Goal: Obtain resource: Obtain resource

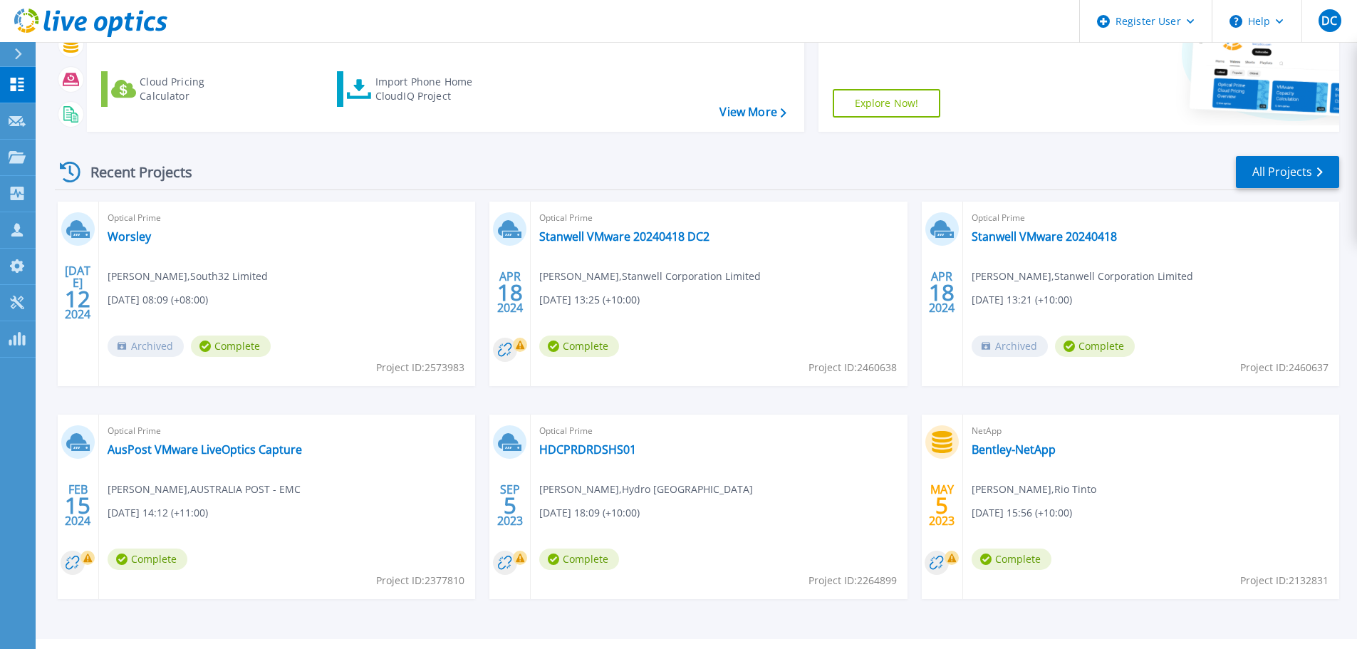
scroll to position [200, 0]
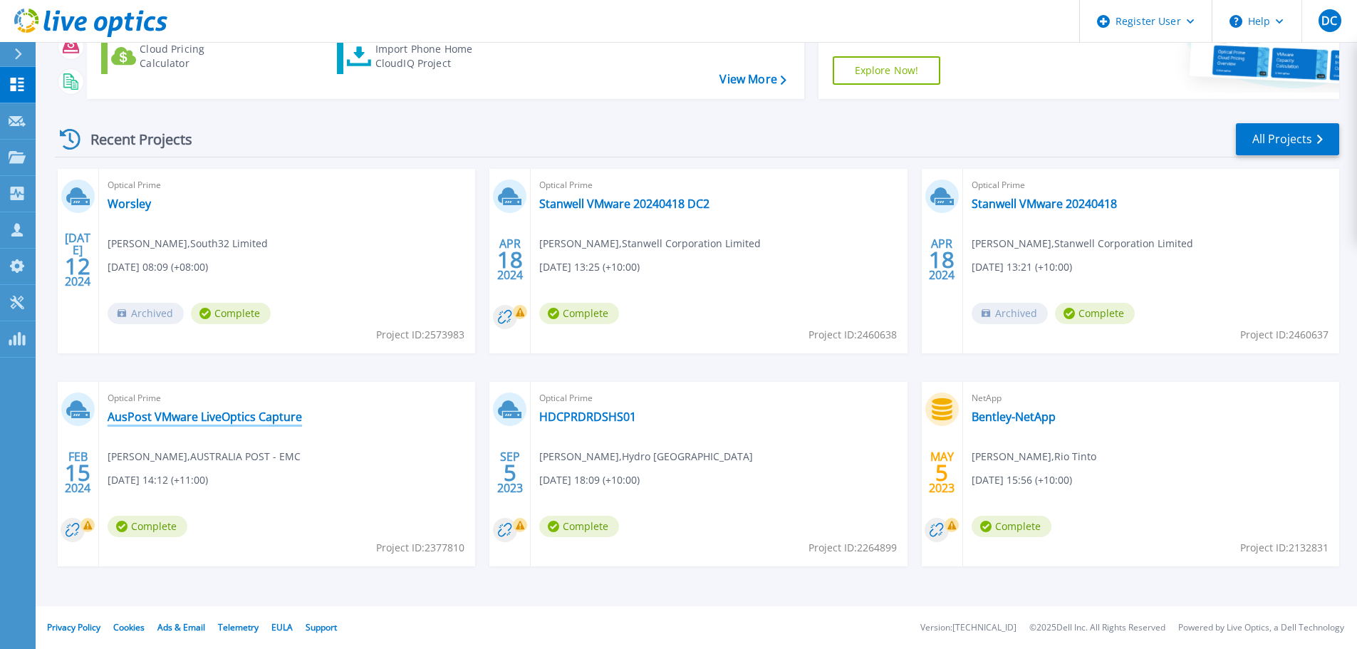
click at [227, 418] on link "AusPost VMware LiveOptics Capture" at bounding box center [205, 417] width 195 height 14
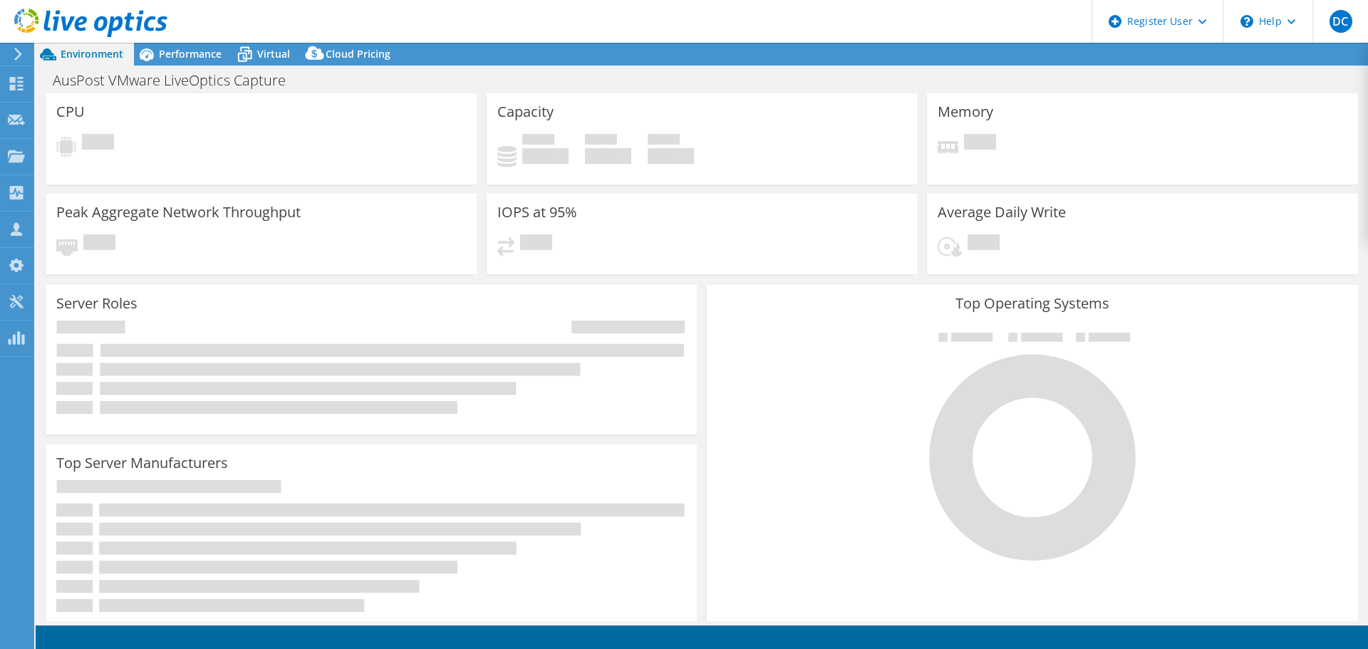
select select "[GEOGRAPHIC_DATA]"
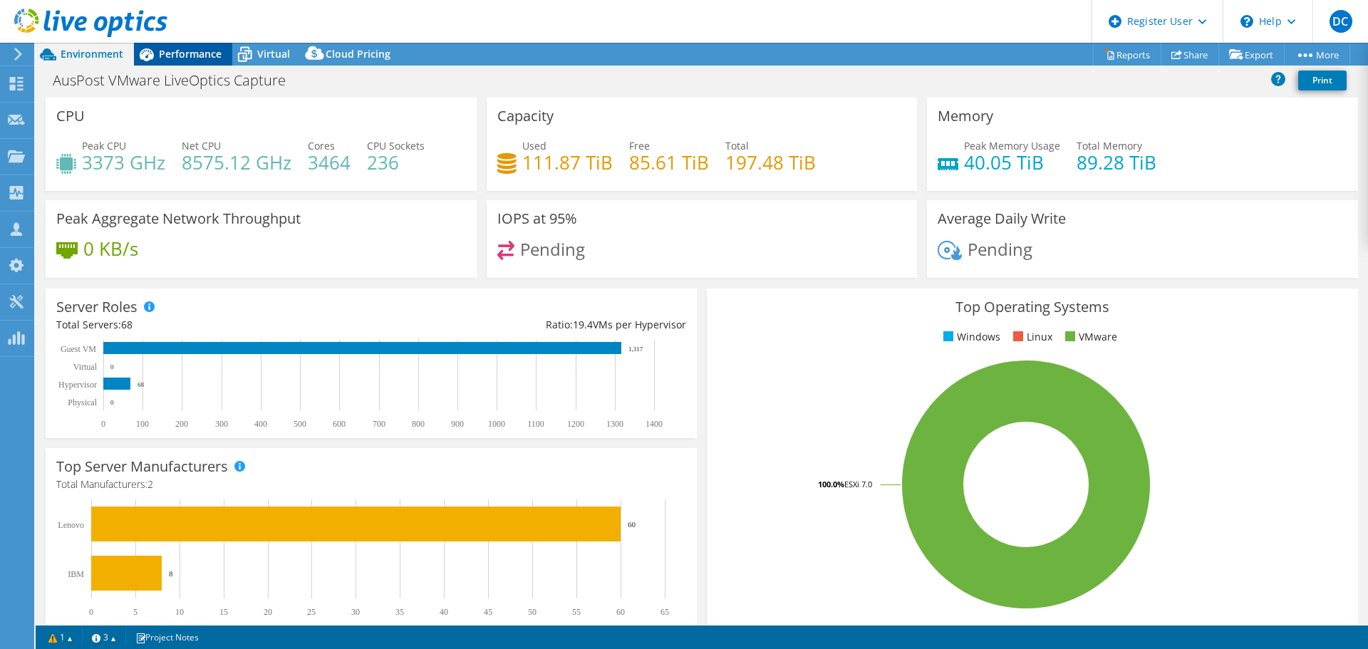
click at [196, 56] on span "Performance" at bounding box center [190, 54] width 63 height 14
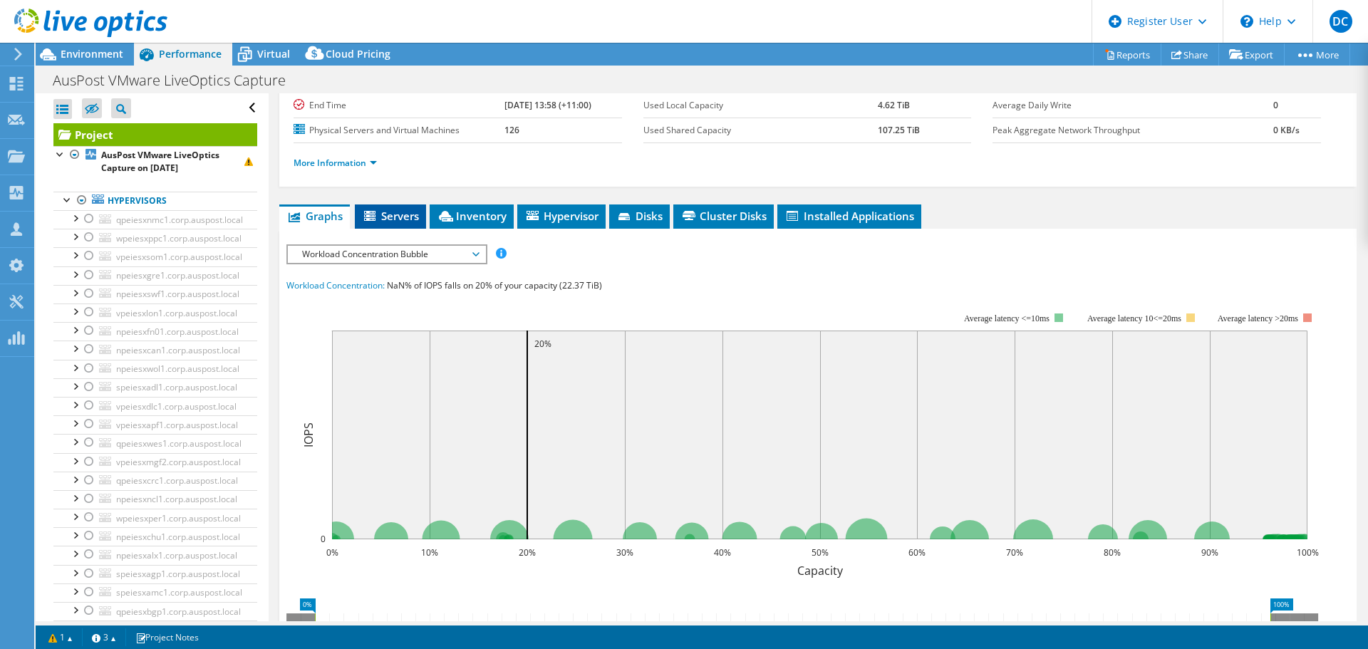
click at [410, 210] on span "Servers" at bounding box center [390, 216] width 57 height 14
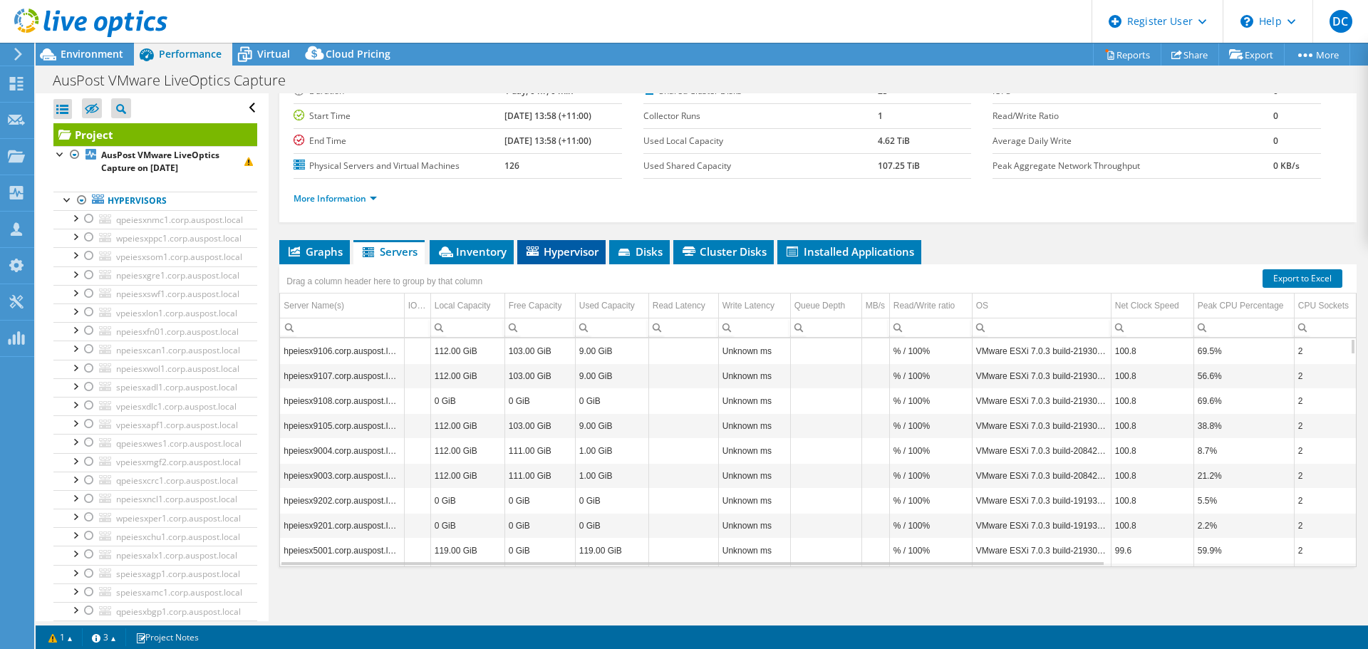
click at [579, 250] on span "Hypervisor" at bounding box center [561, 251] width 74 height 14
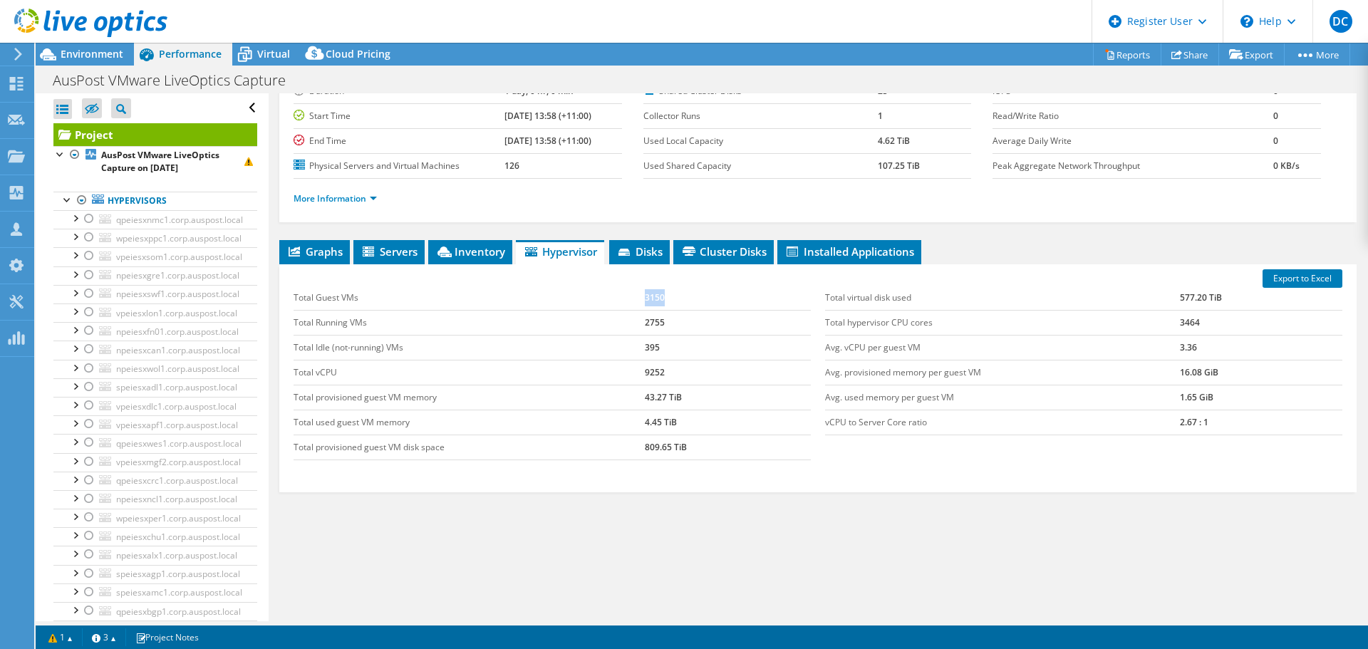
drag, startPoint x: 673, startPoint y: 299, endPoint x: 630, endPoint y: 294, distance: 43.0
click at [630, 294] on tr "Total Guest VMs 3150" at bounding box center [552, 298] width 517 height 25
click at [1291, 482] on div "Export to Excel Total Guest VMs 3150 Total Running VMs 2755 Total Idle (not-run…" at bounding box center [817, 378] width 1077 height 228
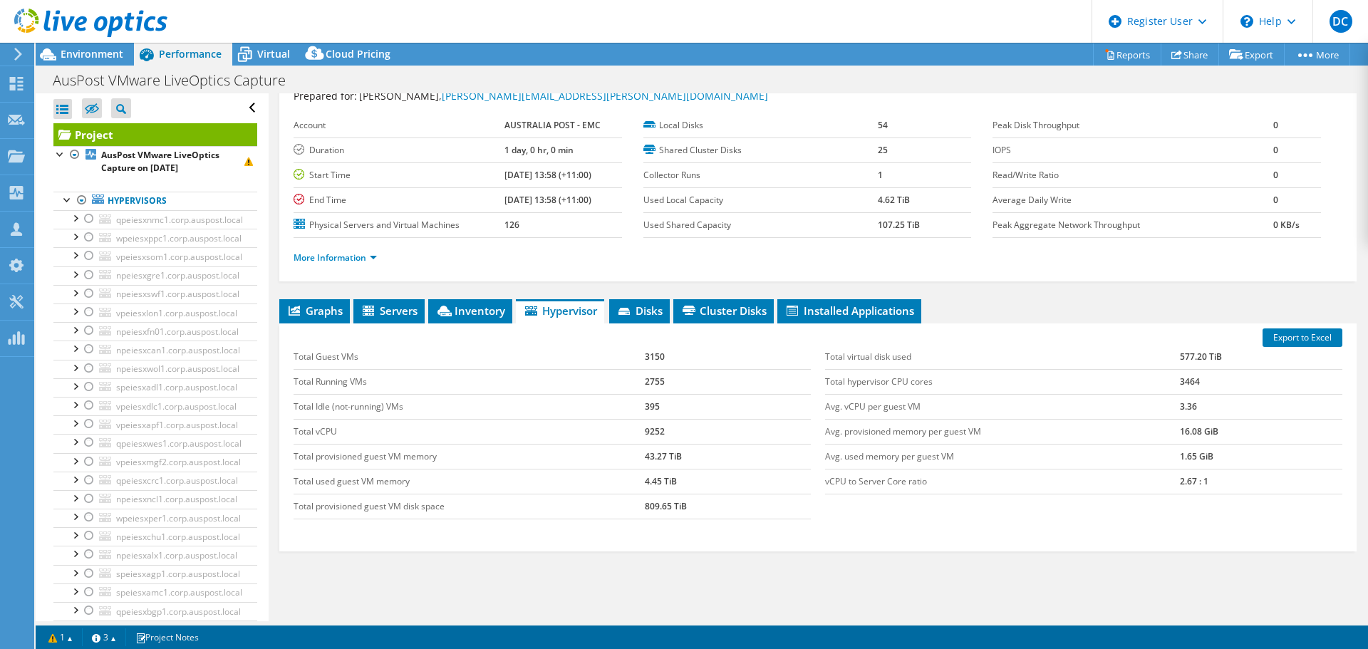
scroll to position [0, 0]
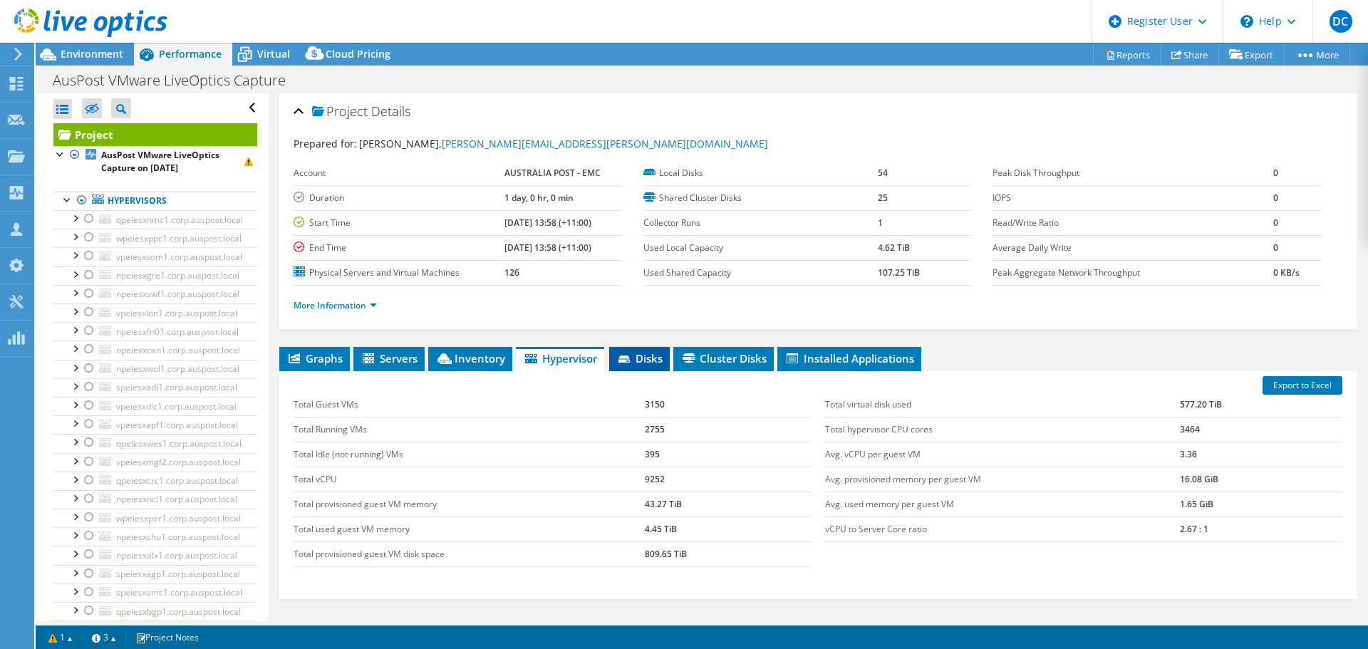
click at [642, 357] on span "Disks" at bounding box center [639, 358] width 46 height 14
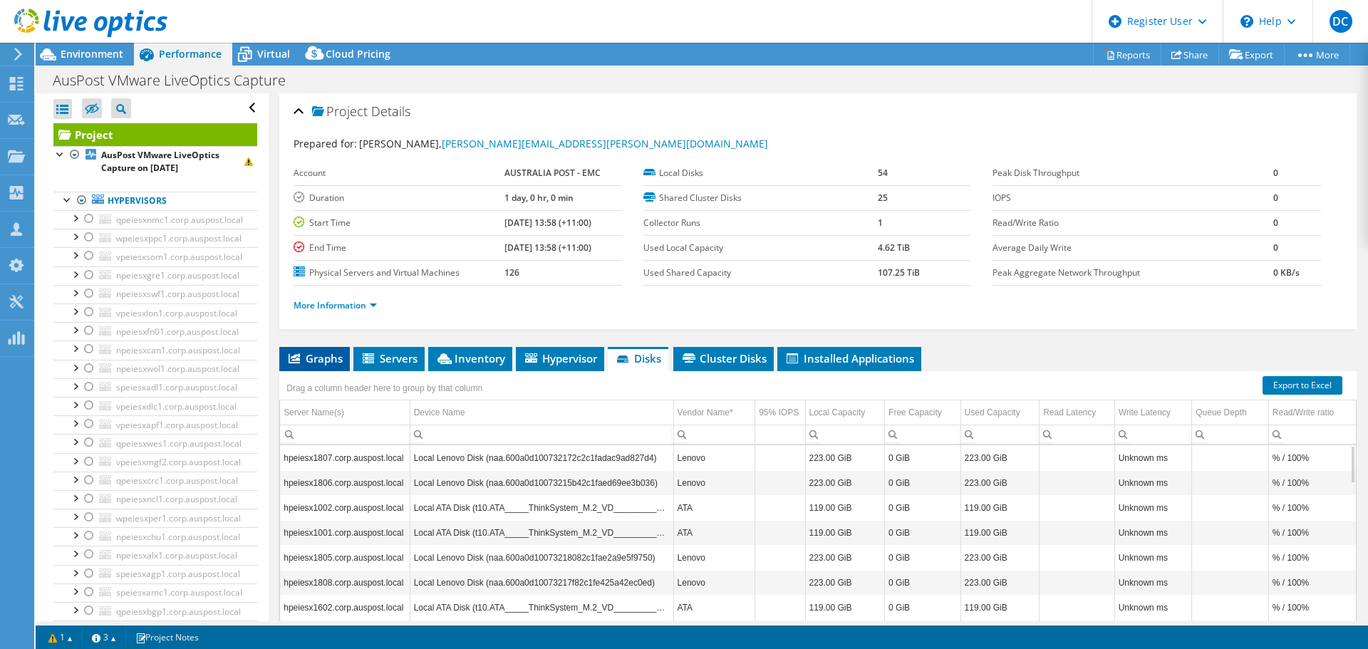
click at [319, 359] on span "Graphs" at bounding box center [314, 358] width 56 height 14
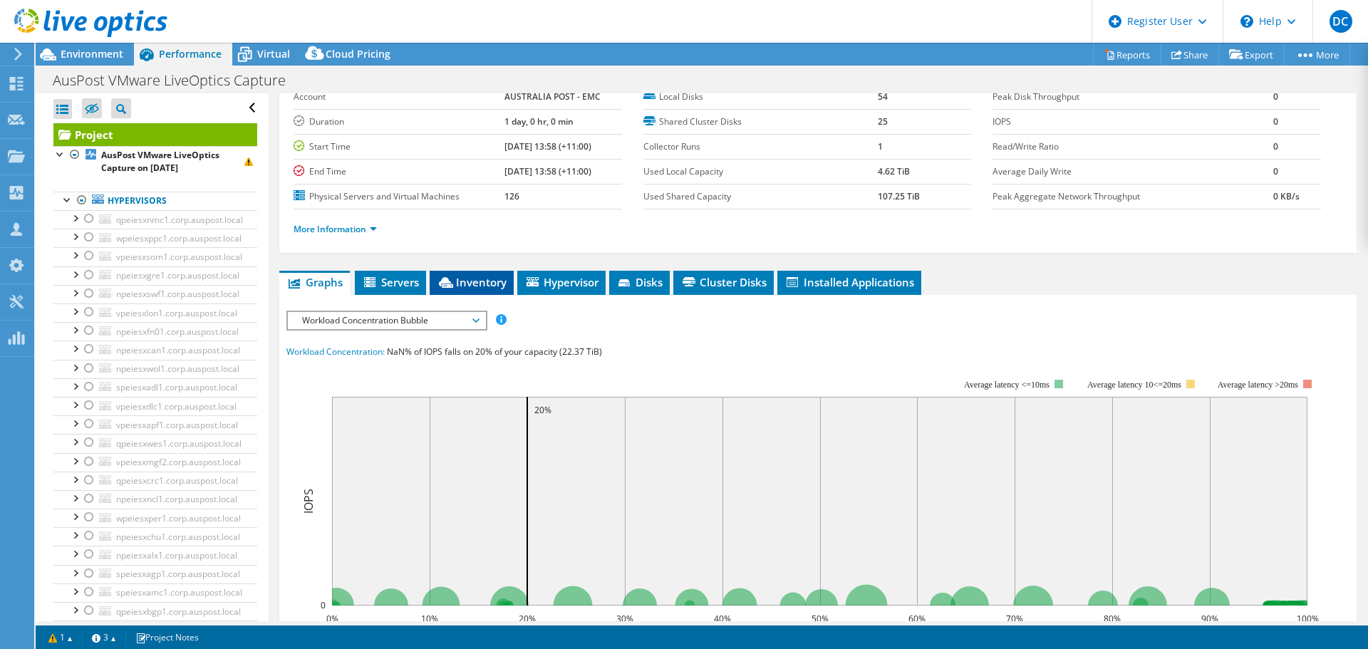
scroll to position [71, 0]
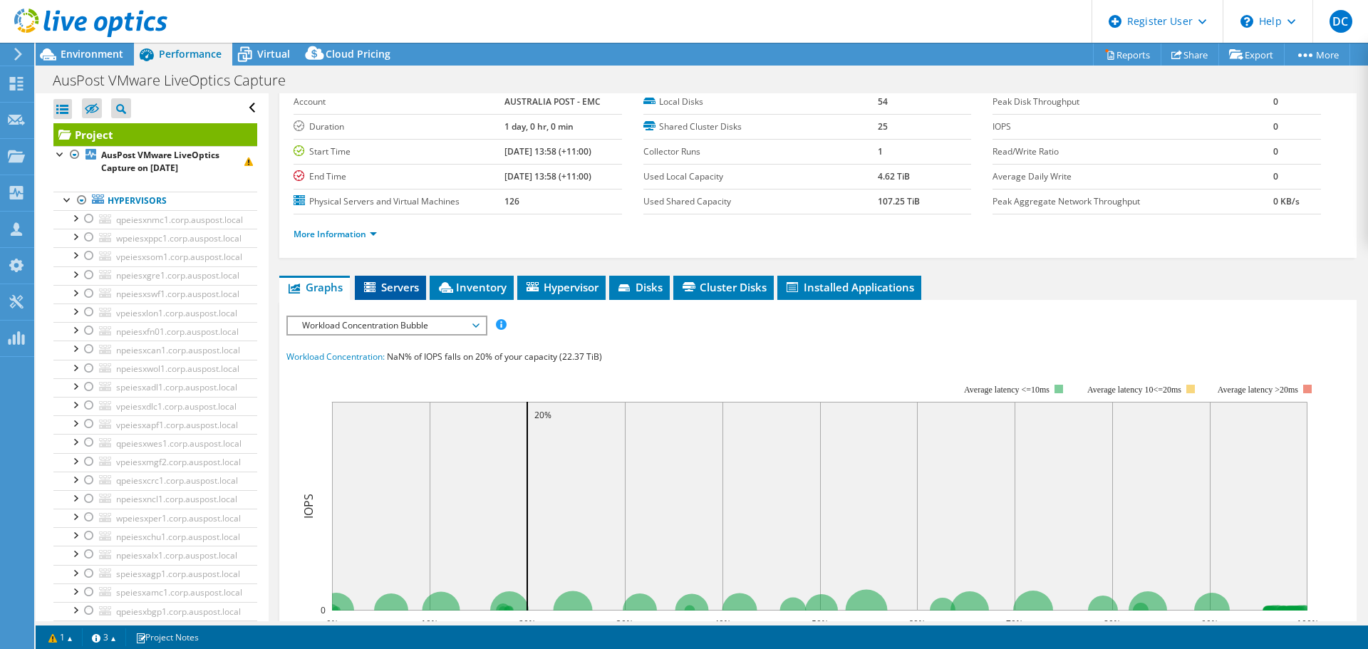
click at [413, 287] on span "Servers" at bounding box center [390, 287] width 57 height 14
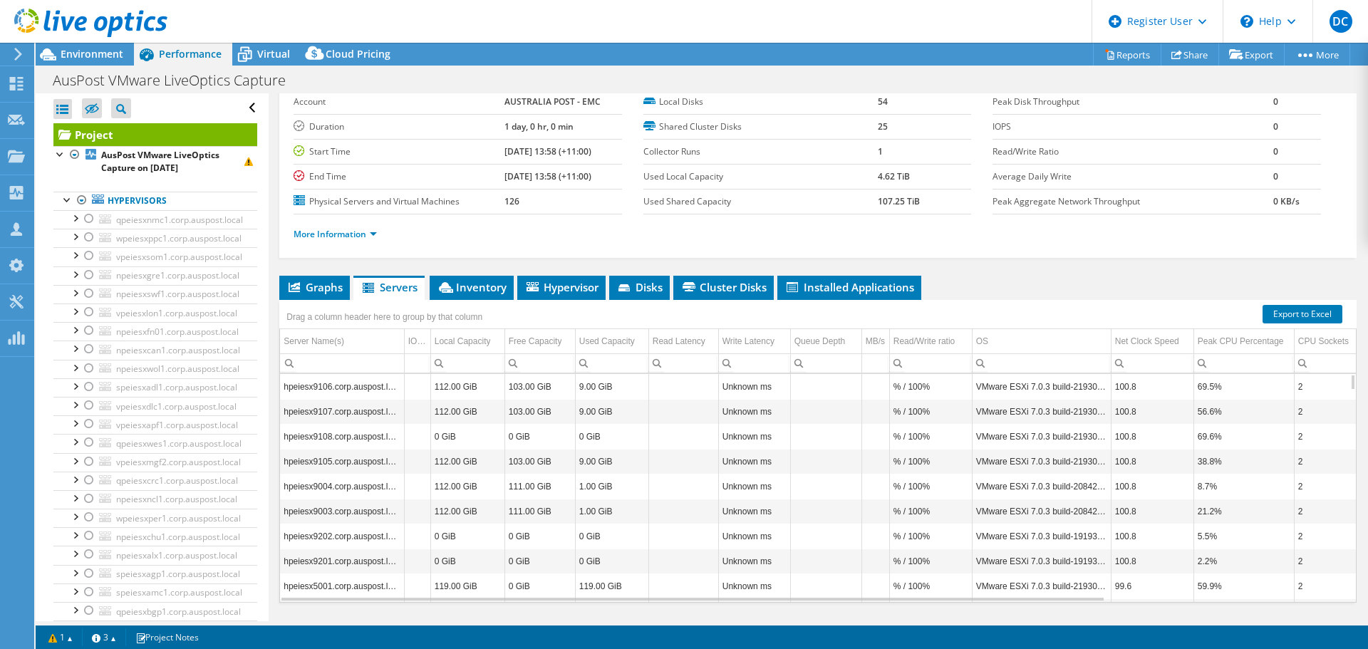
scroll to position [0, 0]
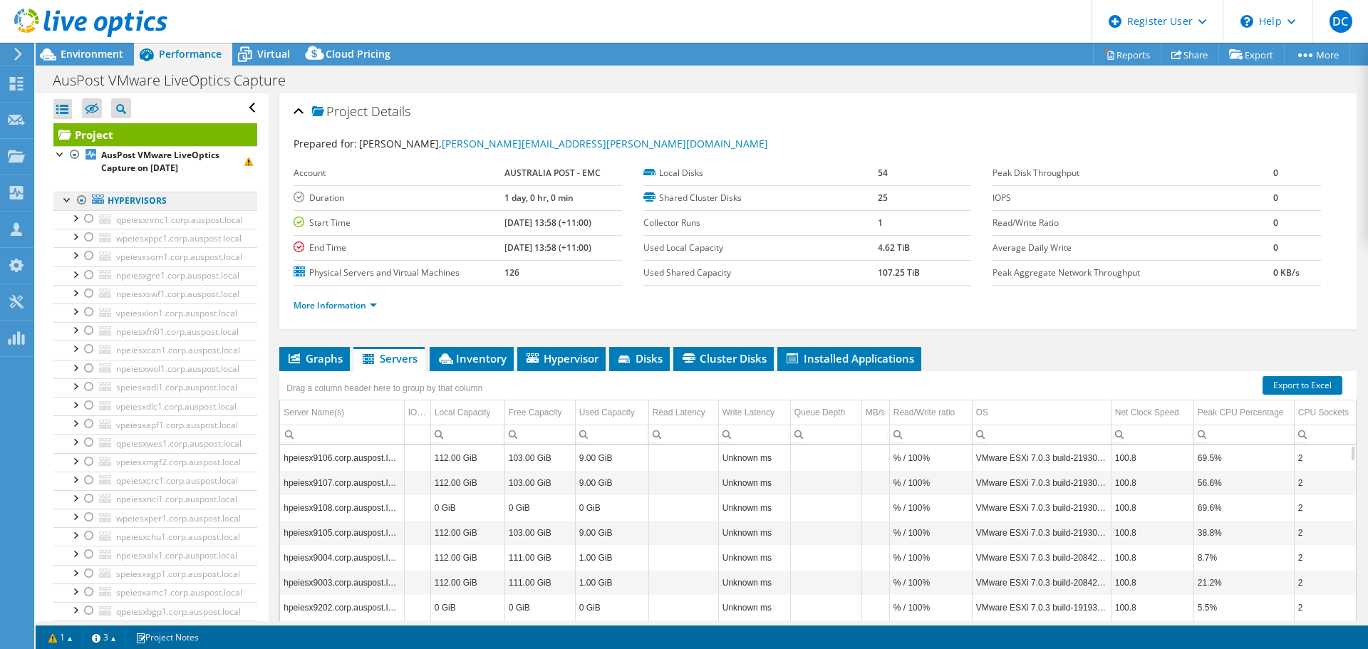
click at [219, 204] on link "Hypervisors" at bounding box center [155, 201] width 204 height 19
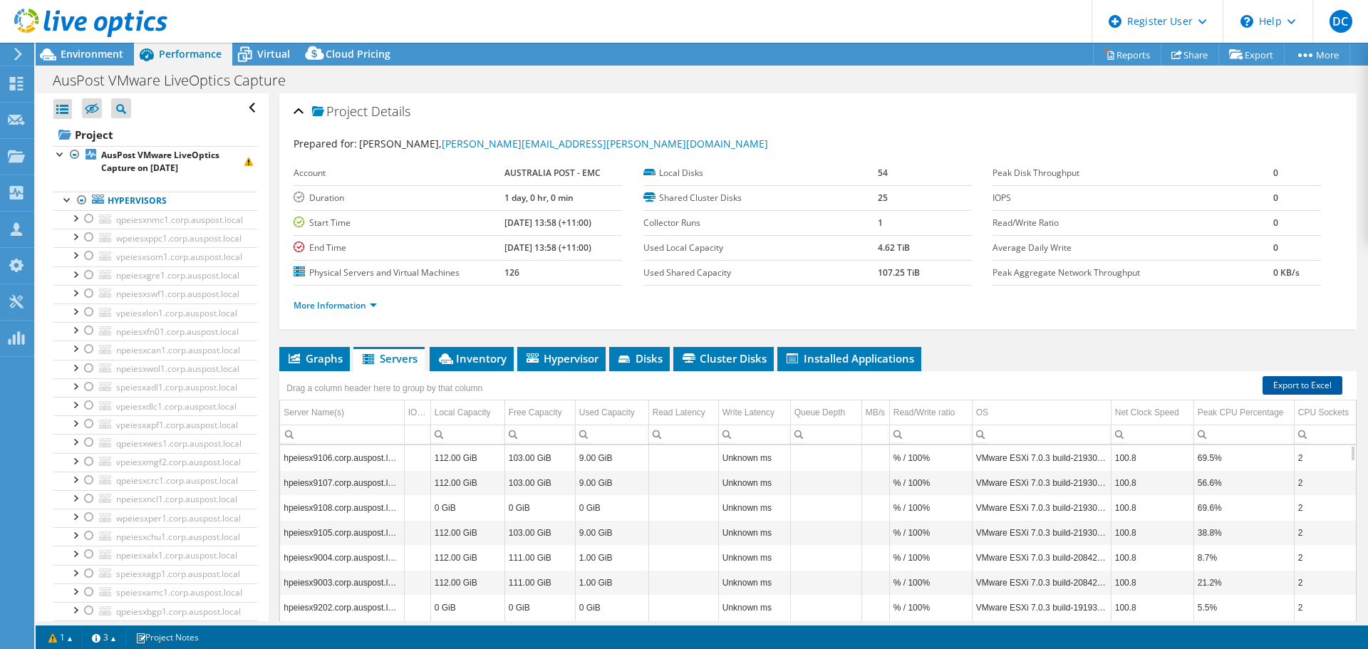
click at [1263, 386] on link "Export to Excel" at bounding box center [1303, 385] width 80 height 19
click at [81, 199] on div at bounding box center [82, 200] width 14 height 17
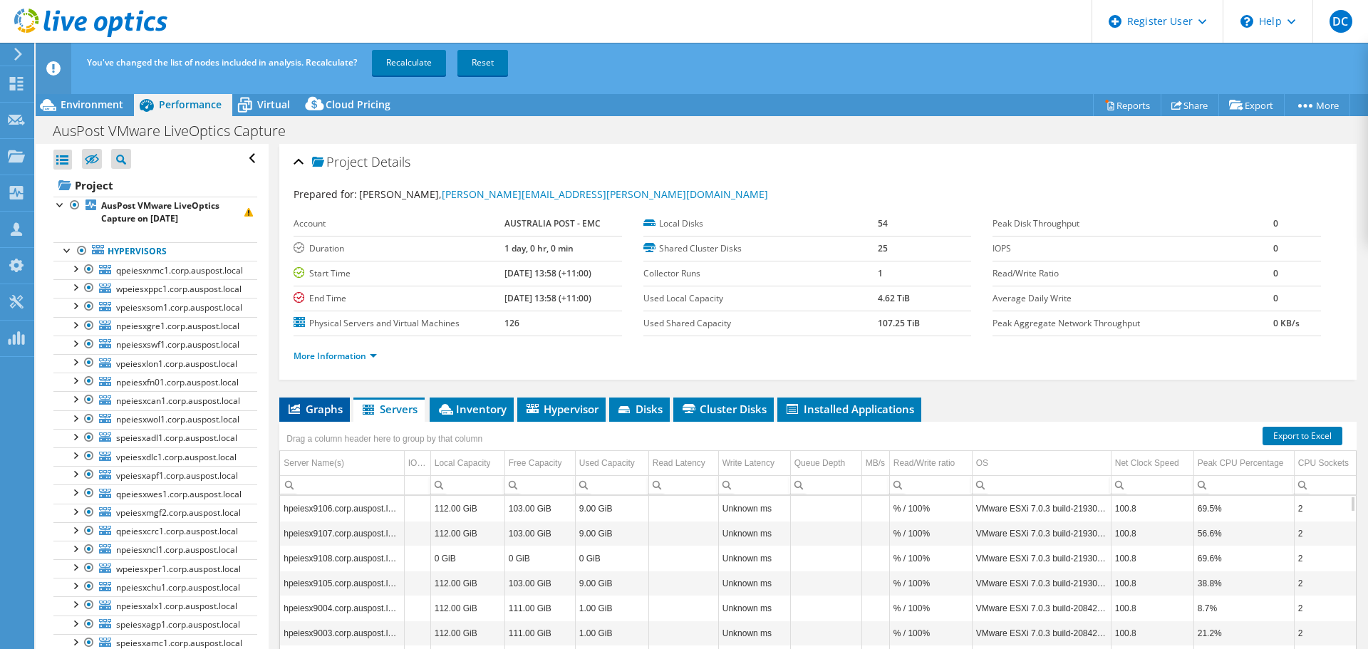
click at [291, 413] on icon at bounding box center [294, 409] width 11 height 10
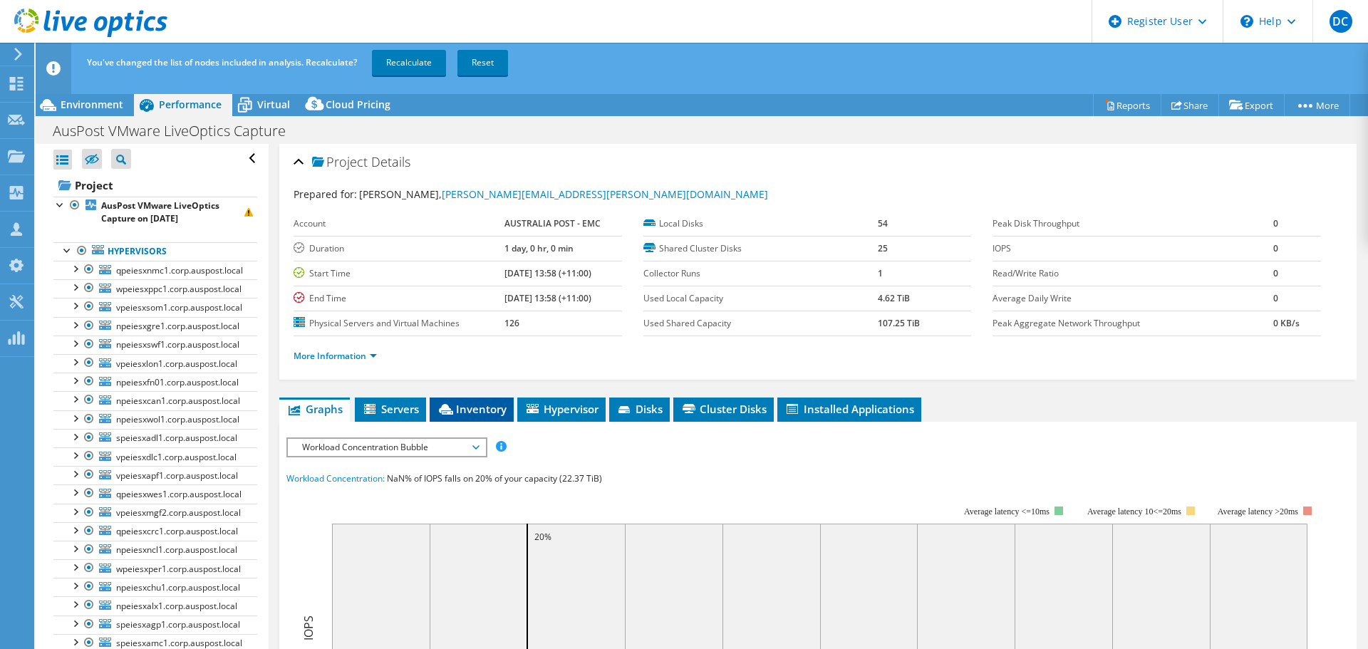
click at [461, 403] on span "Inventory" at bounding box center [472, 409] width 70 height 14
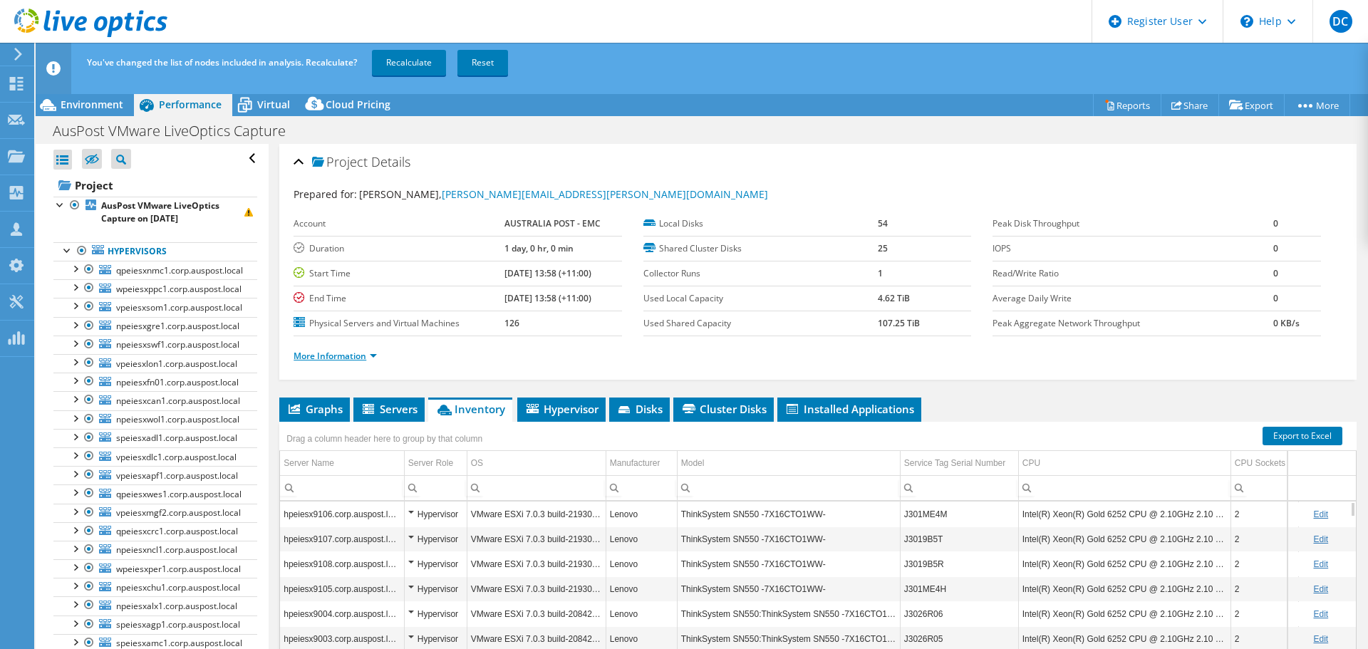
click at [362, 356] on link "More Information" at bounding box center [335, 356] width 83 height 12
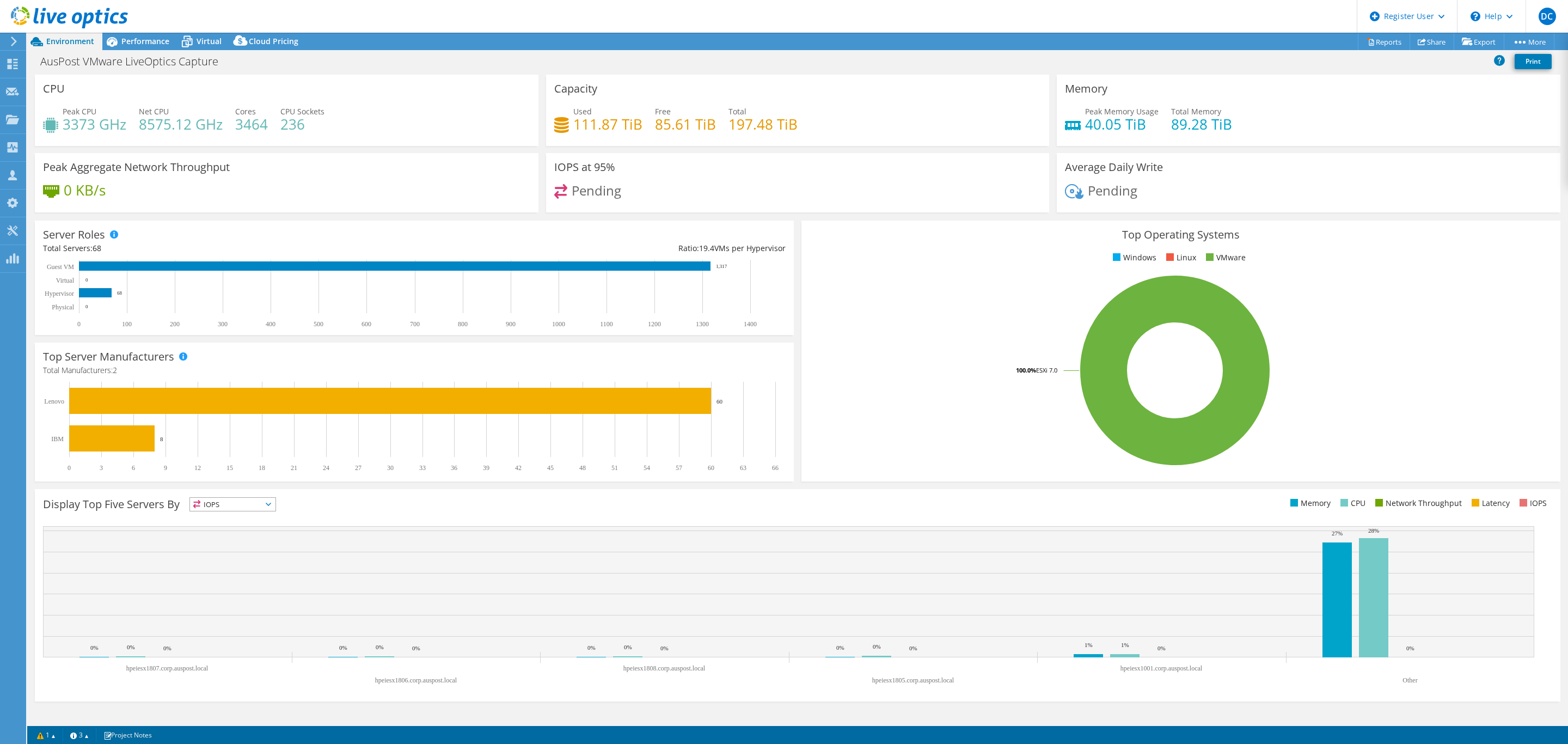
select select "[GEOGRAPHIC_DATA]"
select select "USD"
